Goal: Task Accomplishment & Management: Complete application form

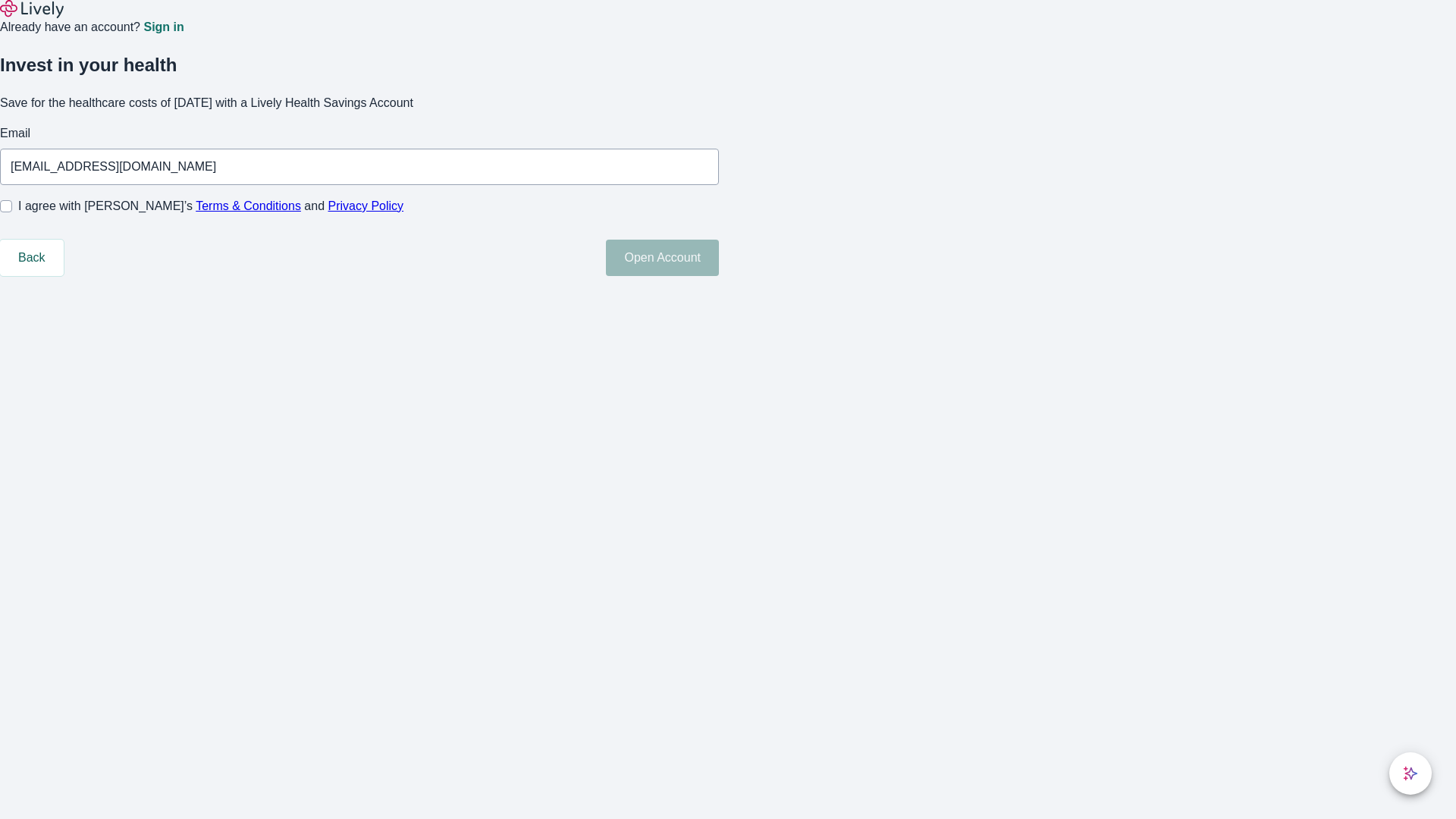
click at [12, 212] on input "I agree with Lively’s Terms & Conditions and Privacy Policy" at bounding box center [6, 206] width 12 height 12
checkbox input "true"
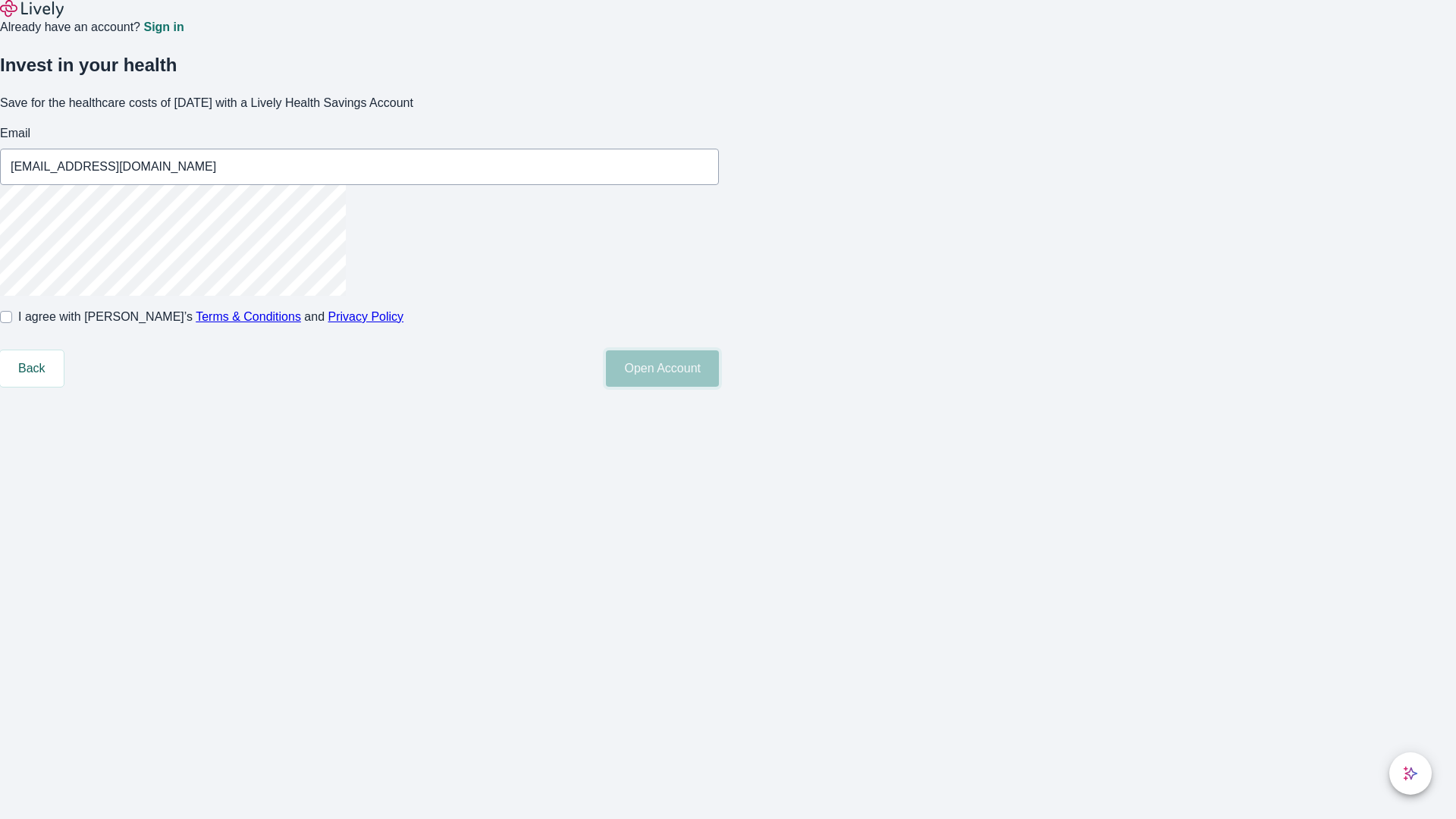
click at [719, 387] on button "Open Account" at bounding box center [662, 368] width 113 height 36
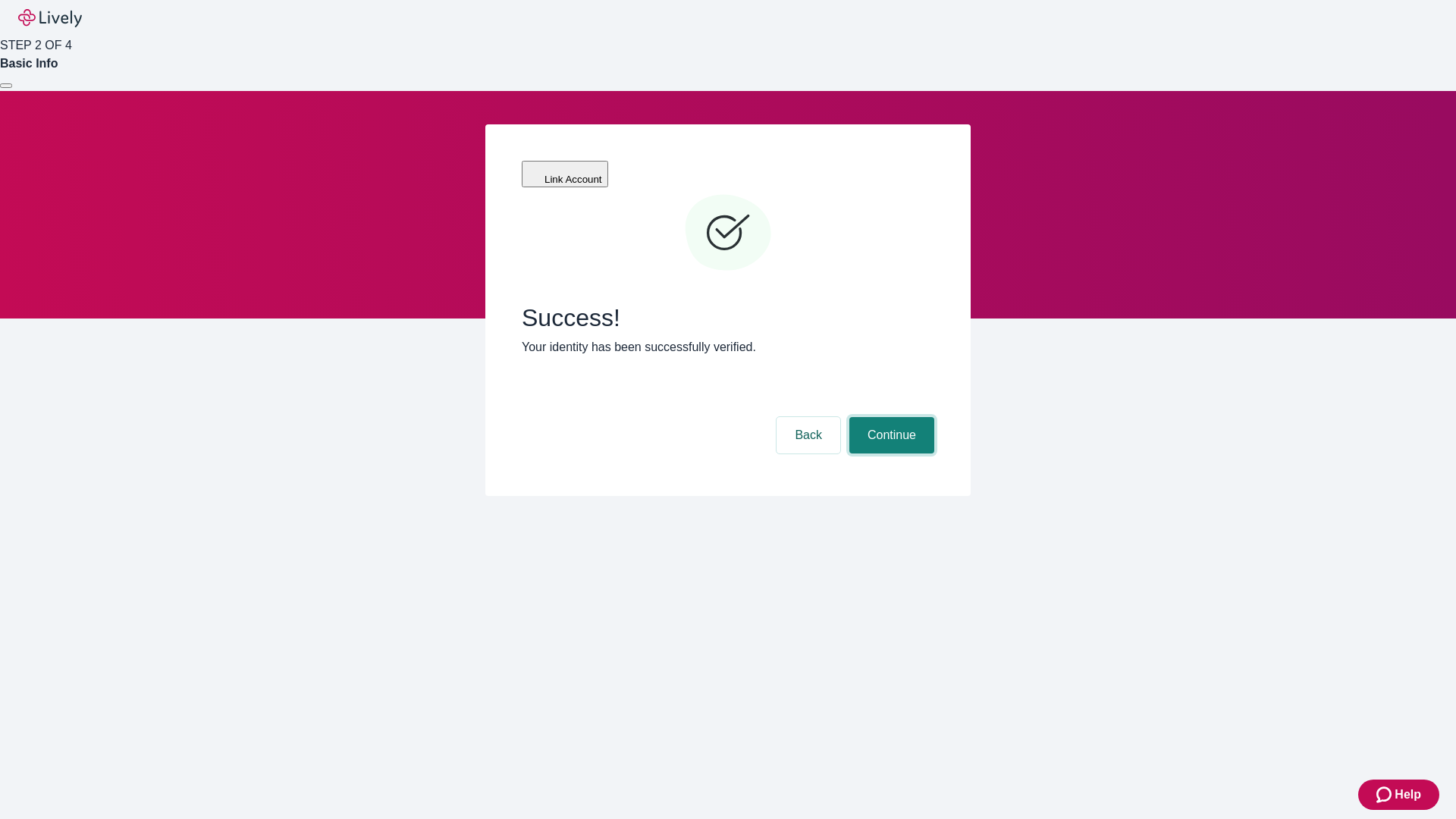
click at [890, 417] on button "Continue" at bounding box center [891, 435] width 85 height 36
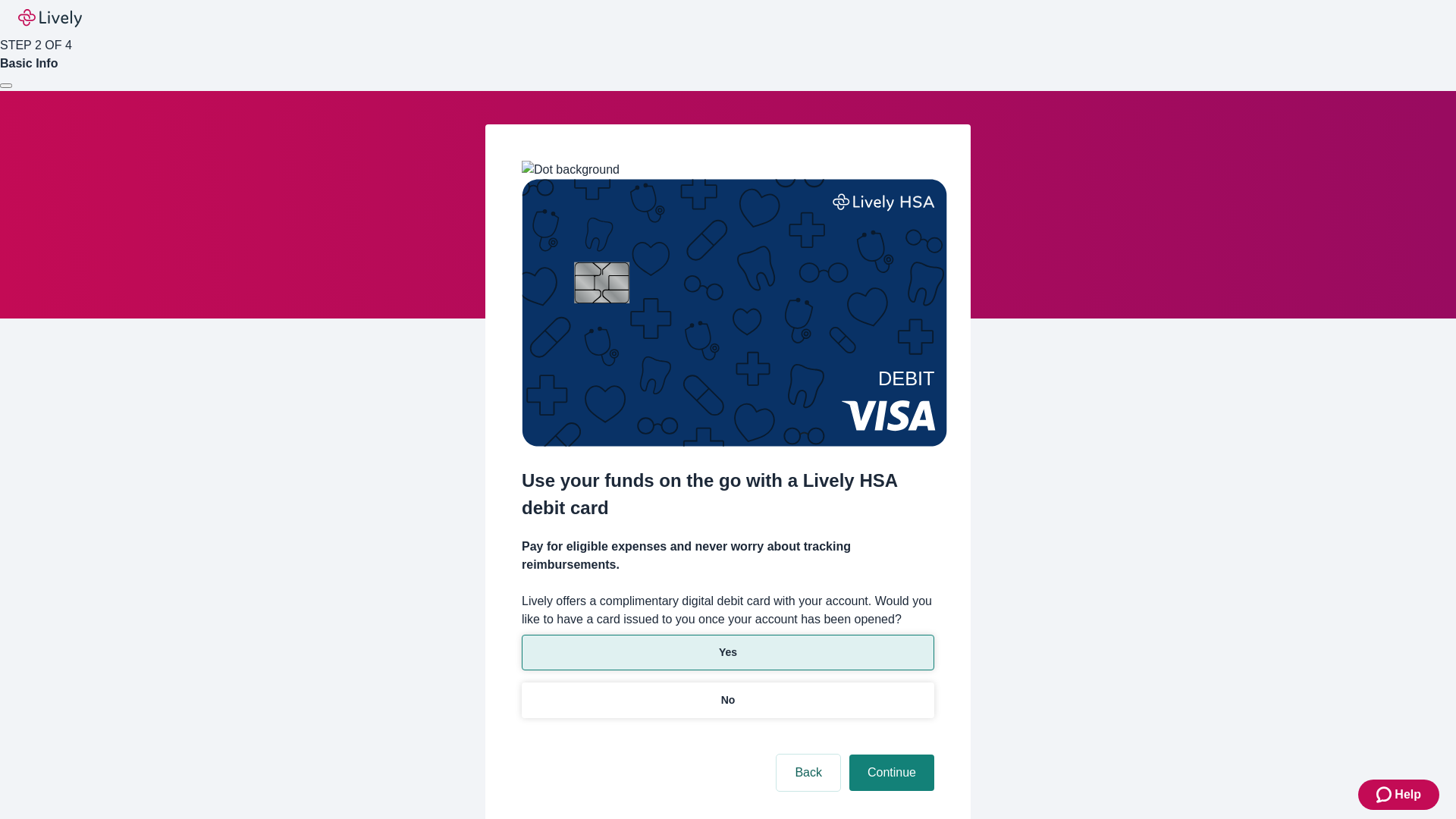
click at [728, 644] on p "Yes" at bounding box center [728, 652] width 18 height 16
click at [890, 755] on button "Continue" at bounding box center [891, 772] width 85 height 36
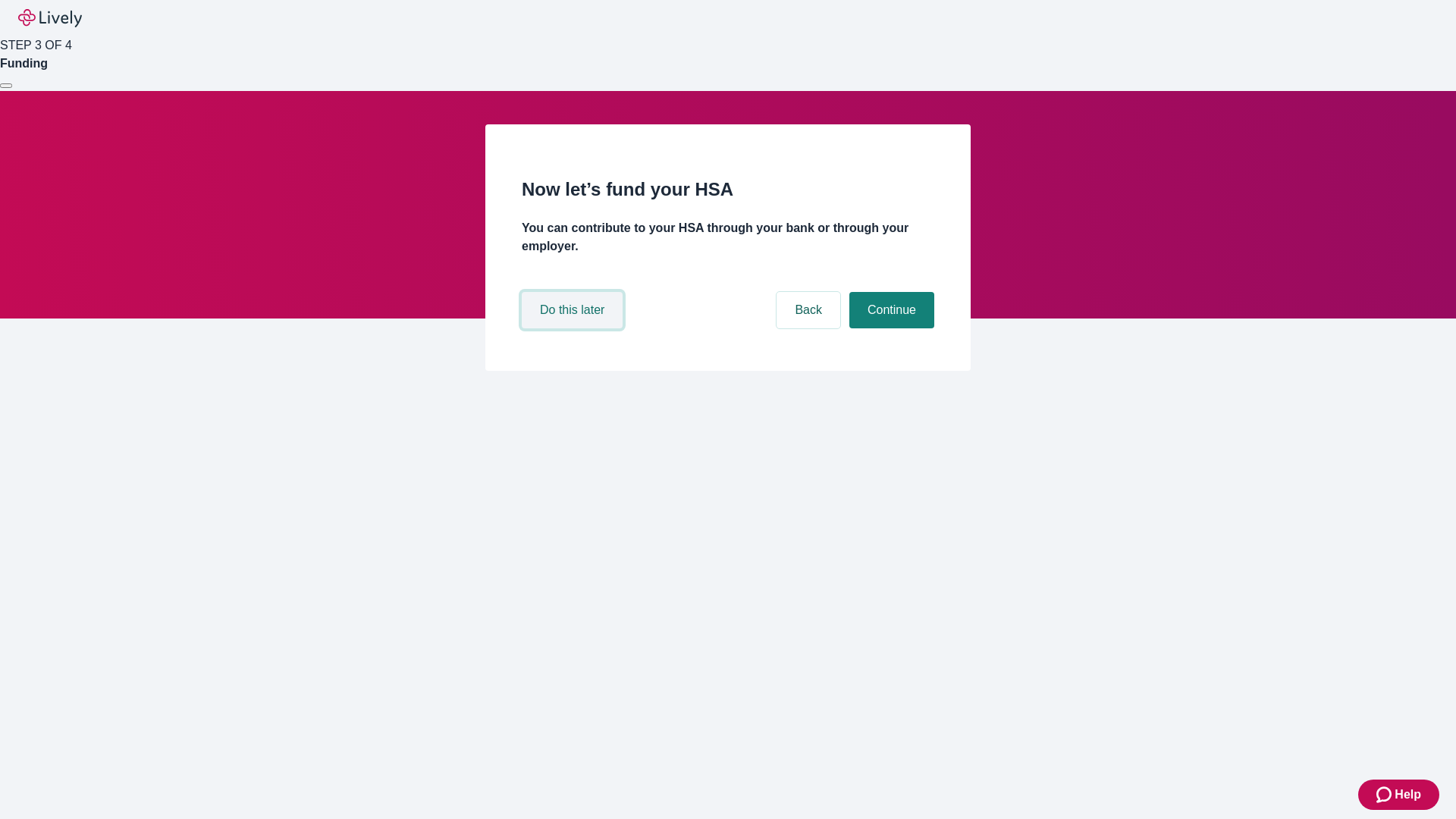
click at [574, 328] on button "Do this later" at bounding box center [572, 310] width 101 height 36
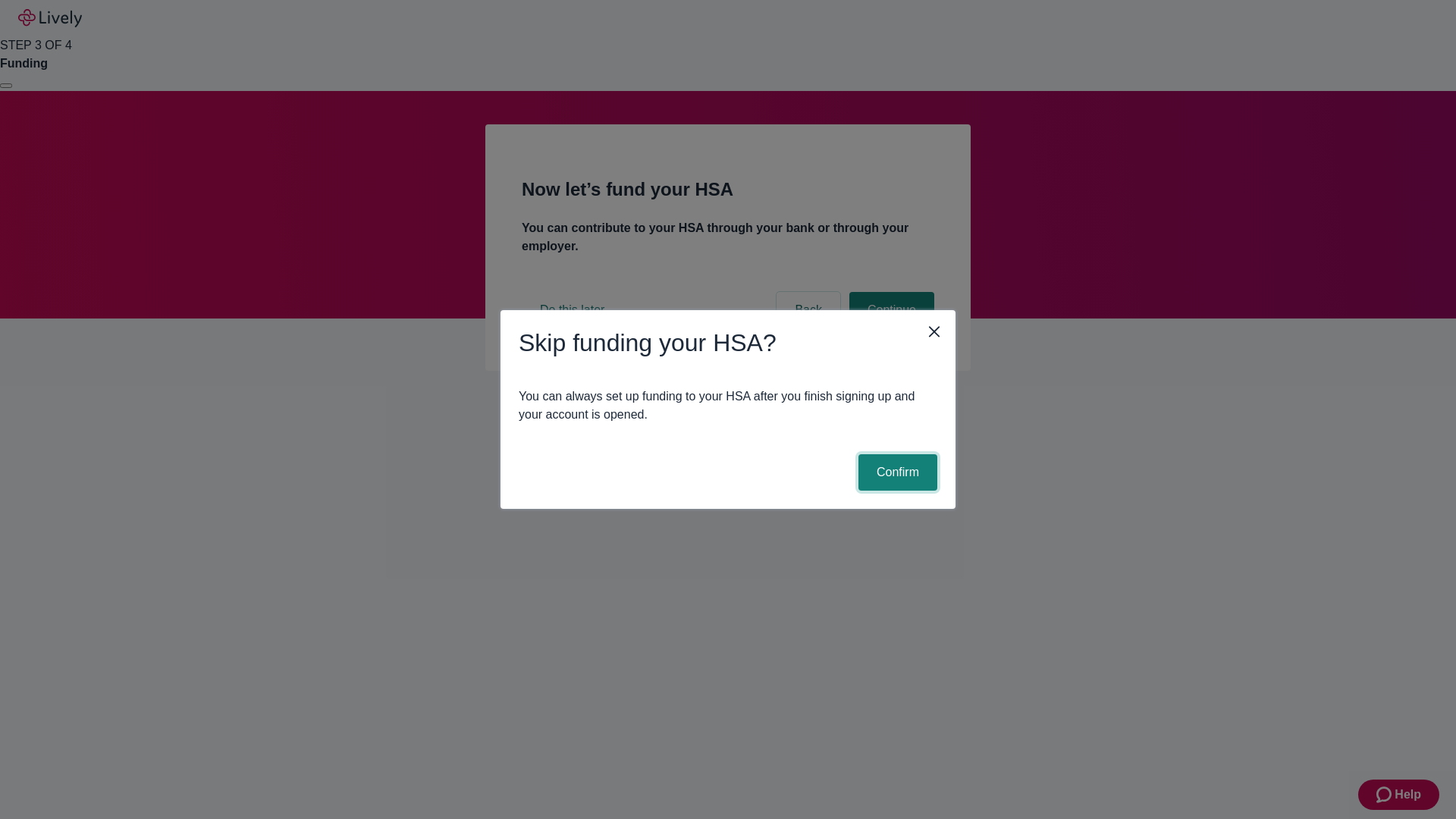
click at [895, 472] on button "Confirm" at bounding box center [898, 472] width 79 height 36
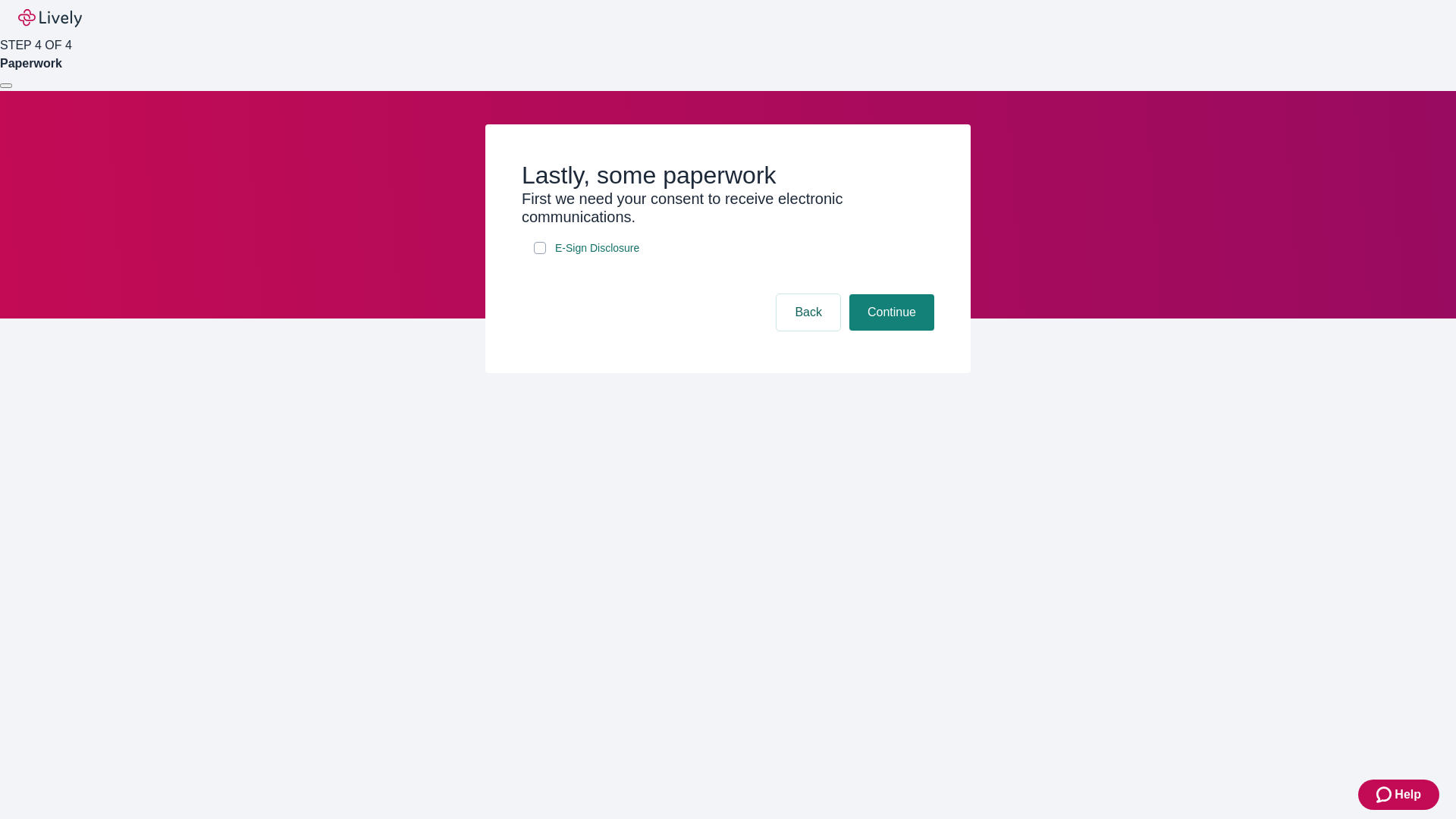
click at [540, 254] on input "E-Sign Disclosure" at bounding box center [540, 248] width 12 height 12
checkbox input "true"
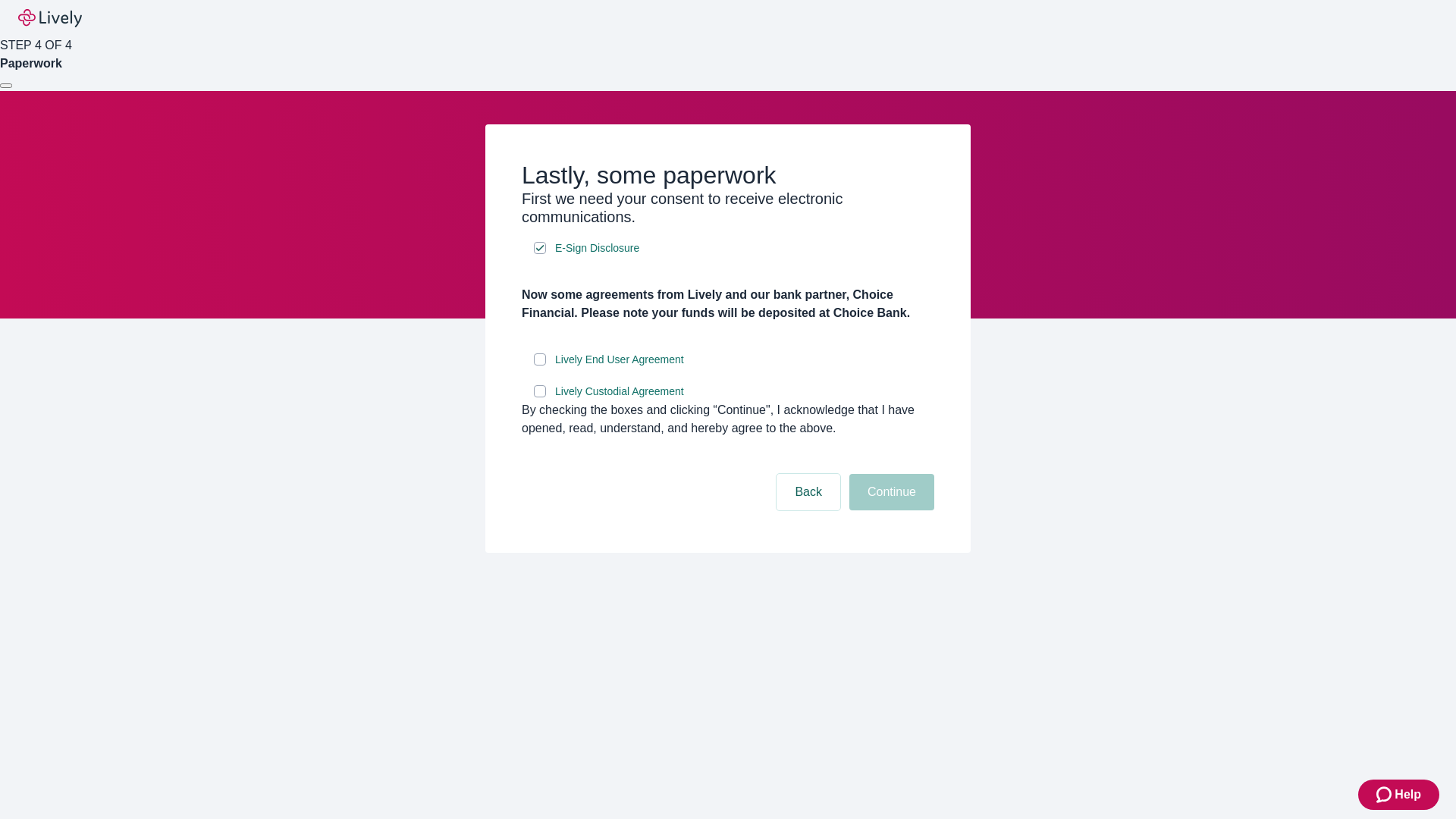
click at [540, 366] on input "Lively End User Agreement" at bounding box center [540, 359] width 12 height 12
checkbox input "true"
click at [540, 397] on input "Lively Custodial Agreement" at bounding box center [540, 391] width 12 height 12
checkbox input "true"
click at [890, 510] on button "Continue" at bounding box center [891, 491] width 85 height 36
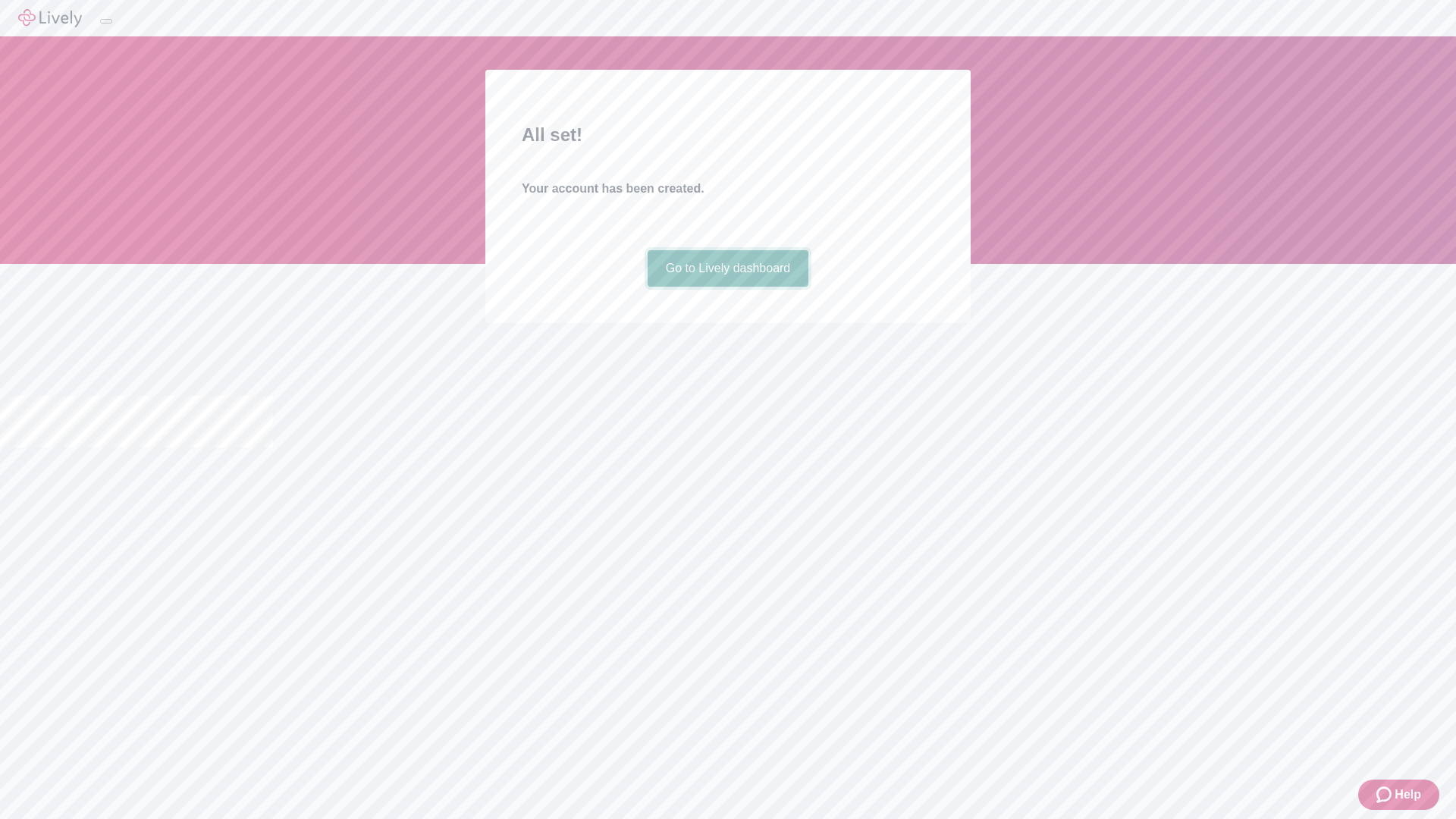
click at [728, 286] on link "Go to Lively dashboard" at bounding box center [728, 268] width 162 height 36
